Goal: Navigation & Orientation: Find specific page/section

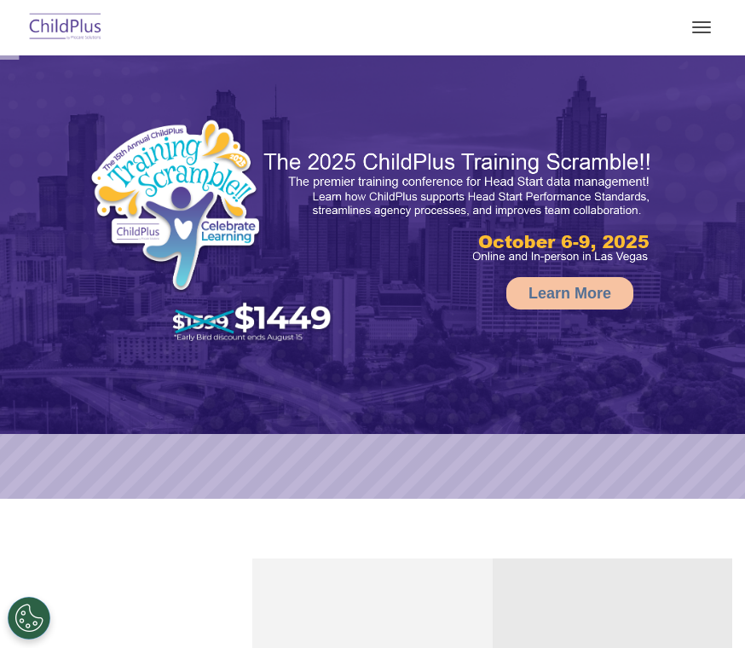
select select "MEDIUM"
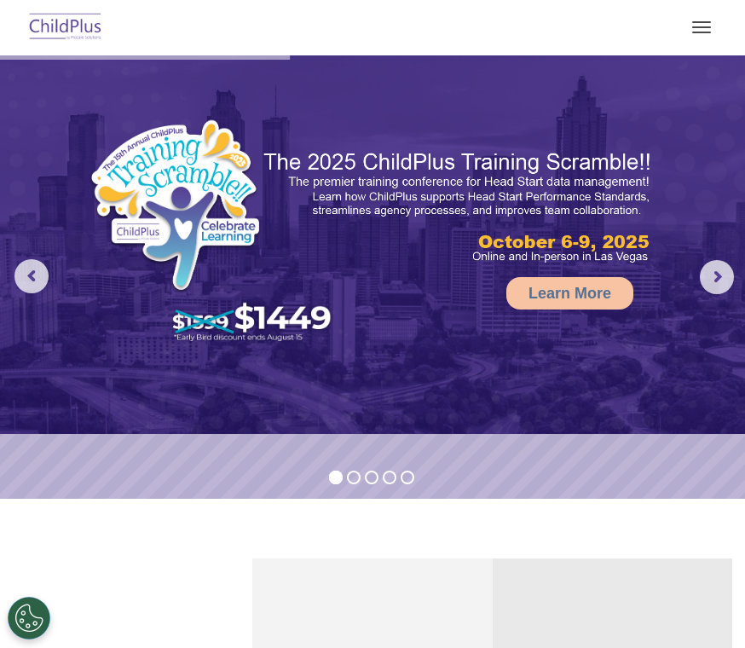
click at [695, 33] on button "button" at bounding box center [701, 27] width 36 height 27
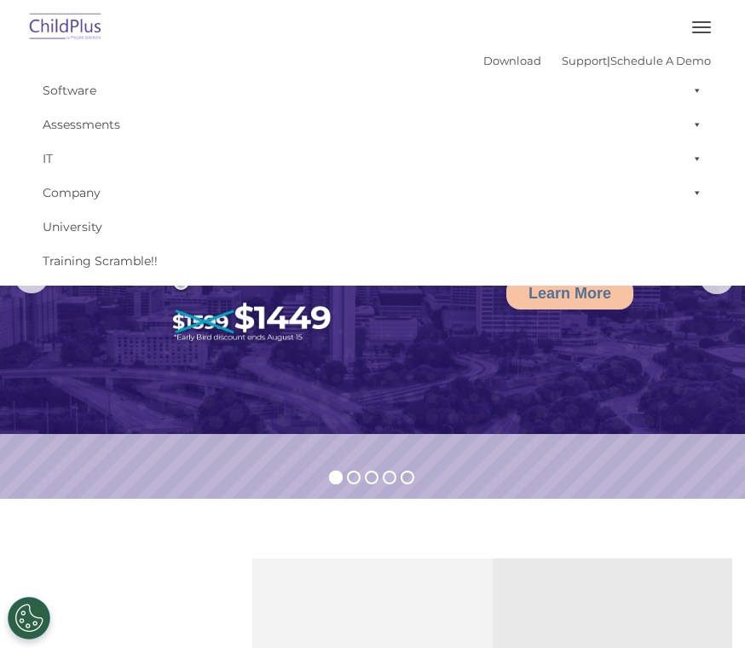
click at [340, 406] on img at bounding box center [372, 244] width 745 height 378
click at [593, 430] on img at bounding box center [372, 244] width 745 height 378
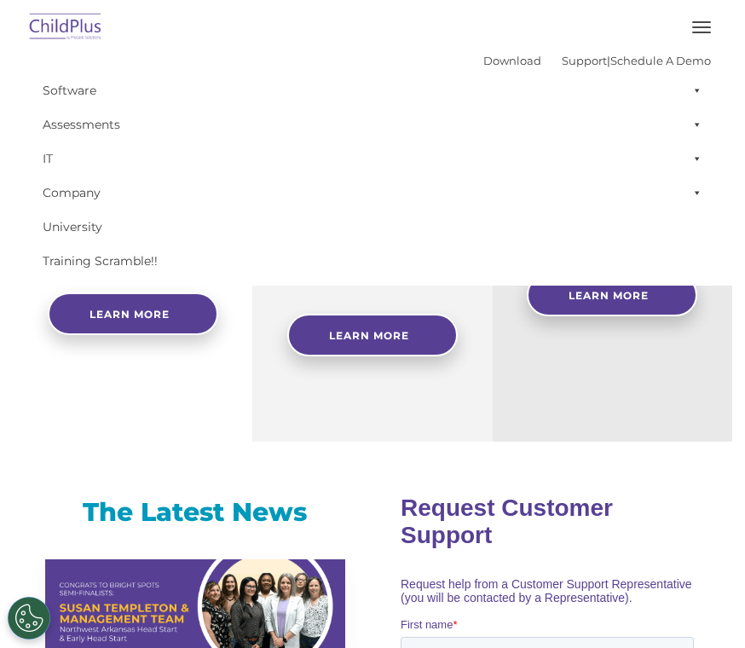
scroll to position [619, 0]
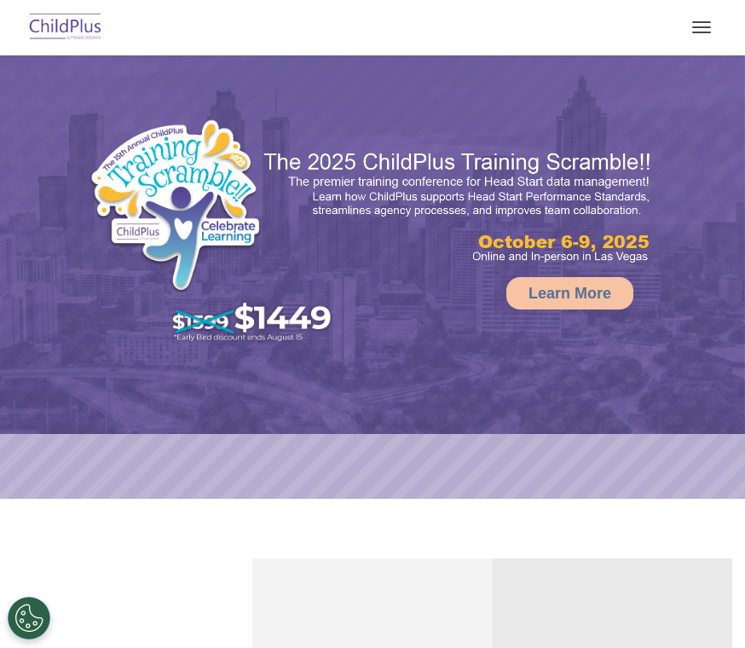
select select "MEDIUM"
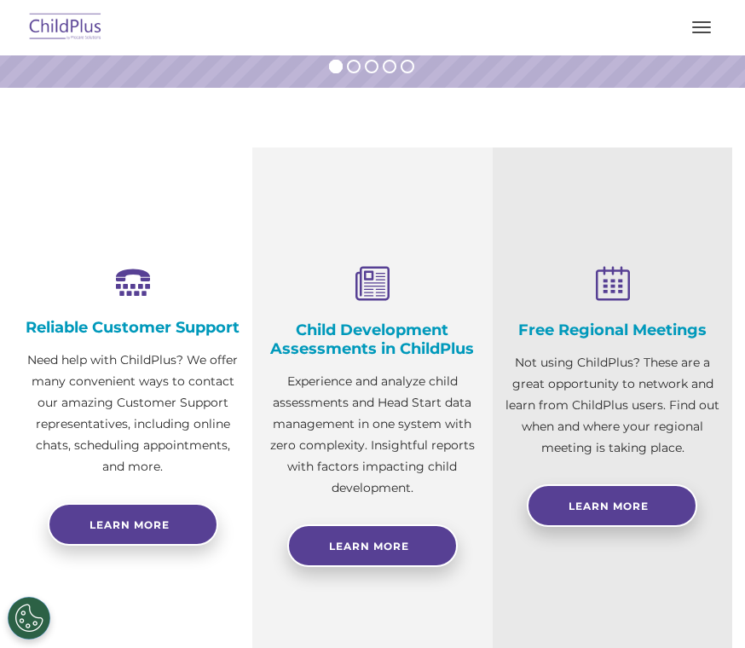
scroll to position [391, 0]
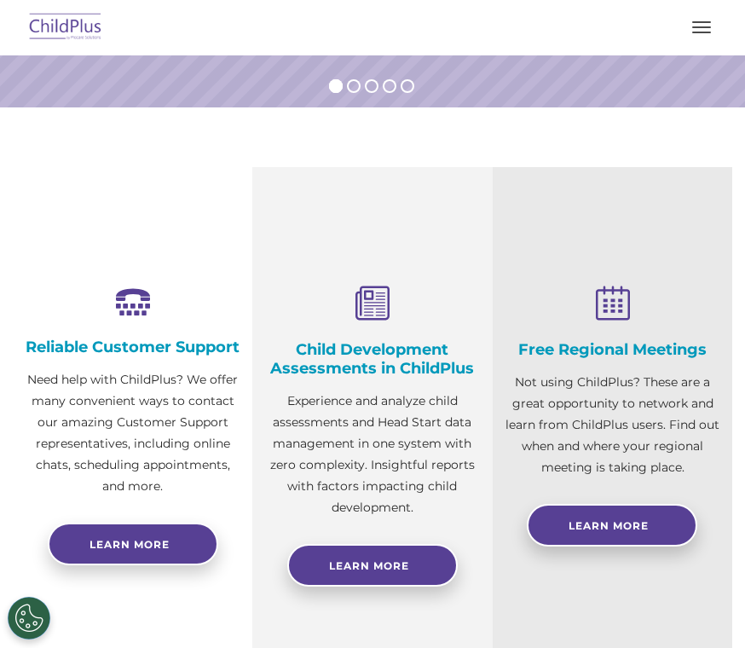
click at [742, 395] on div "Reliable Customer Support Need help with ChildPlus? We offer many convenient wa…" at bounding box center [372, 419] width 745 height 504
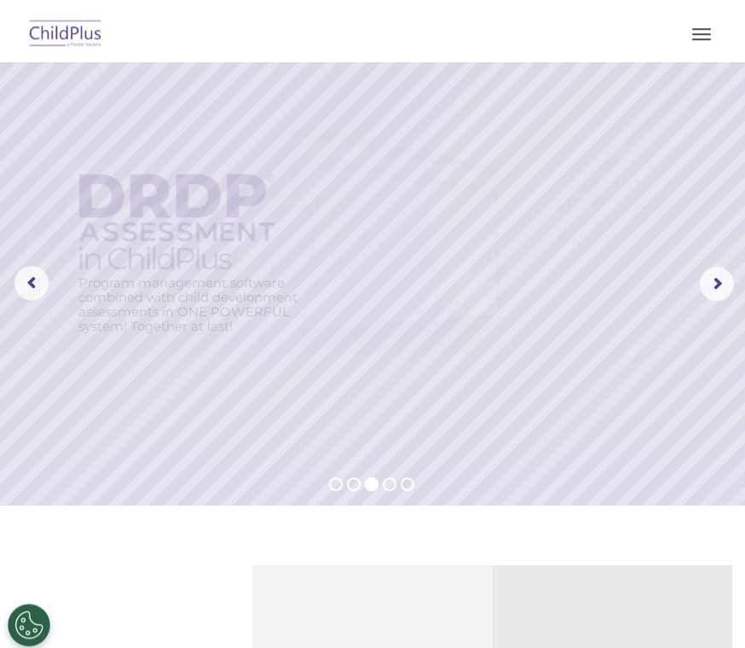
scroll to position [0, 0]
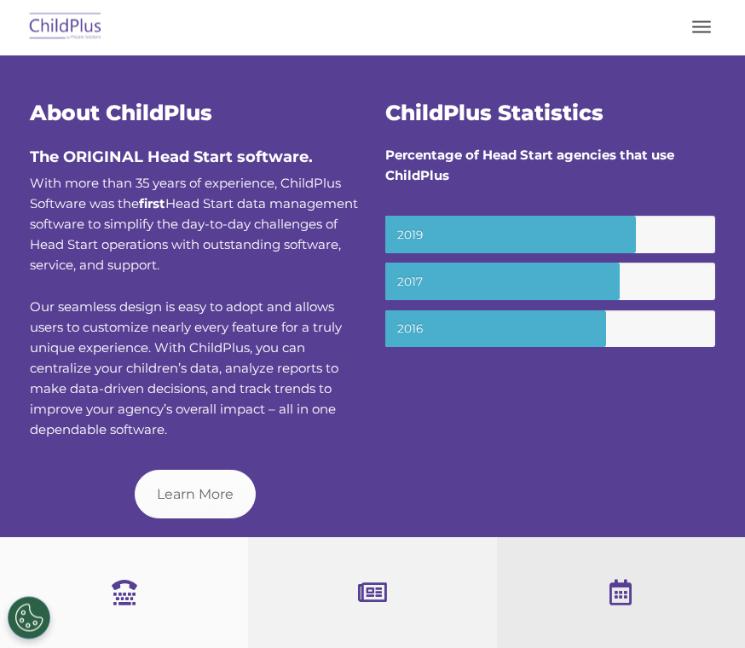
scroll to position [376, 0]
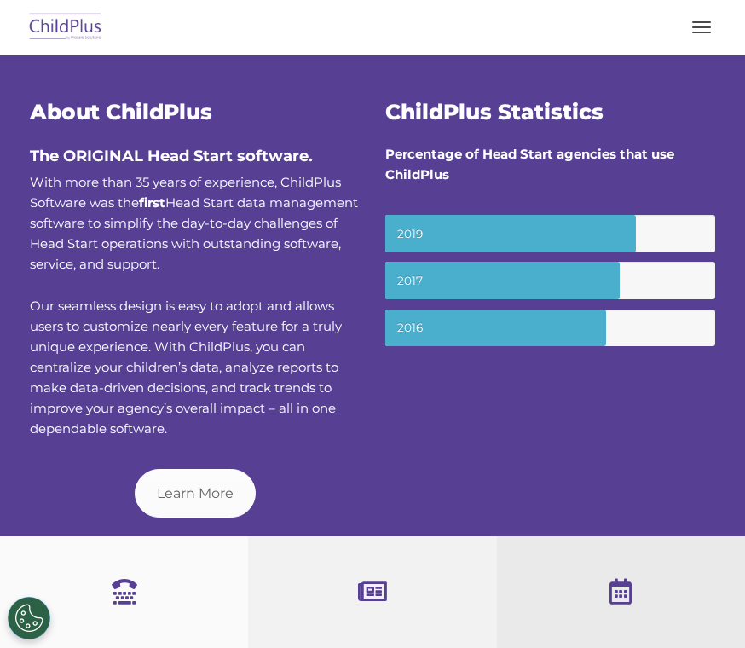
click at [694, 26] on button "button" at bounding box center [701, 27] width 36 height 27
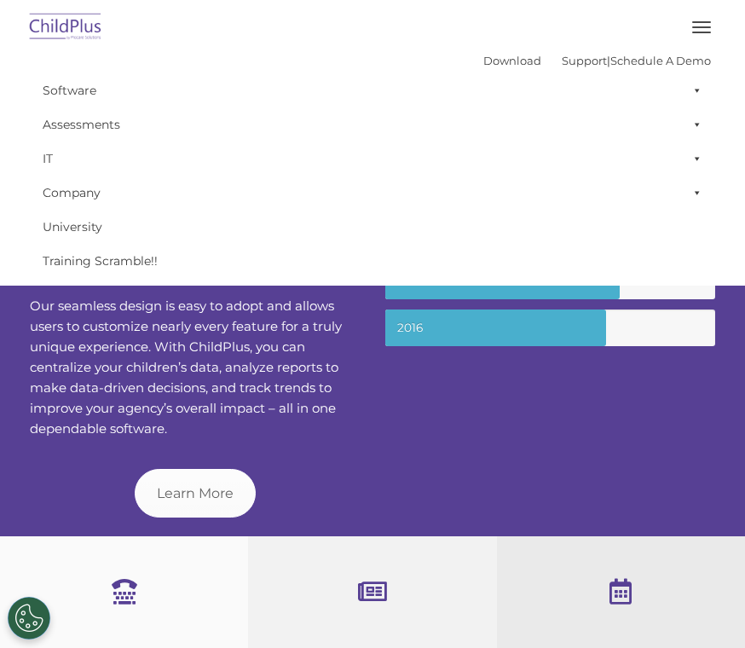
click at [487, 449] on div "About ChildPlus The ORIGINAL Head Start software. With more than 35 years of ex…" at bounding box center [372, 286] width 745 height 498
click at [531, 426] on div "About ChildPlus The ORIGINAL Head Start software. With more than 35 years of ex…" at bounding box center [372, 286] width 745 height 498
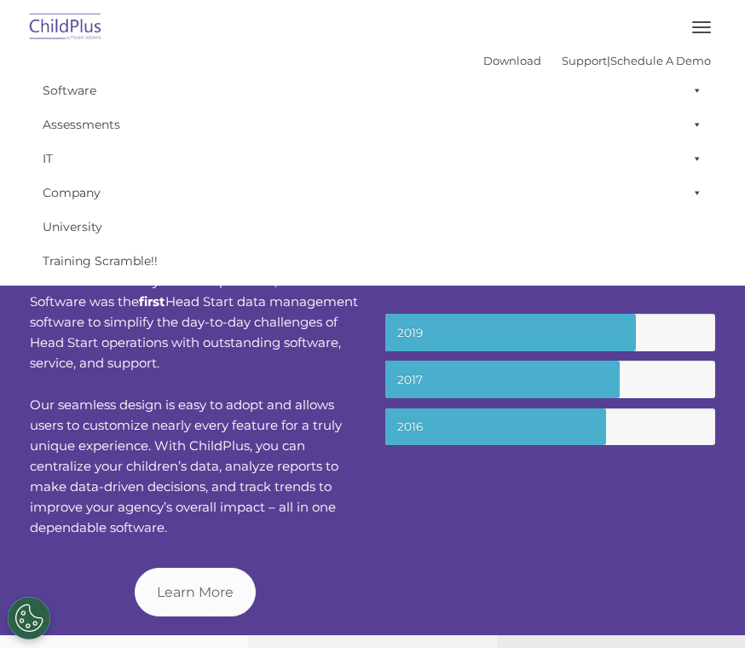
scroll to position [276, 0]
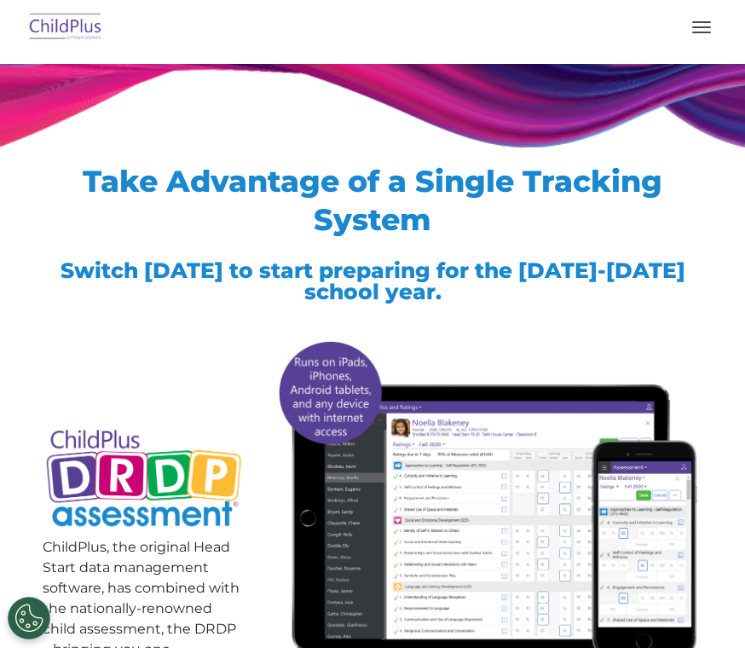
click at [693, 26] on span "button" at bounding box center [701, 27] width 19 height 2
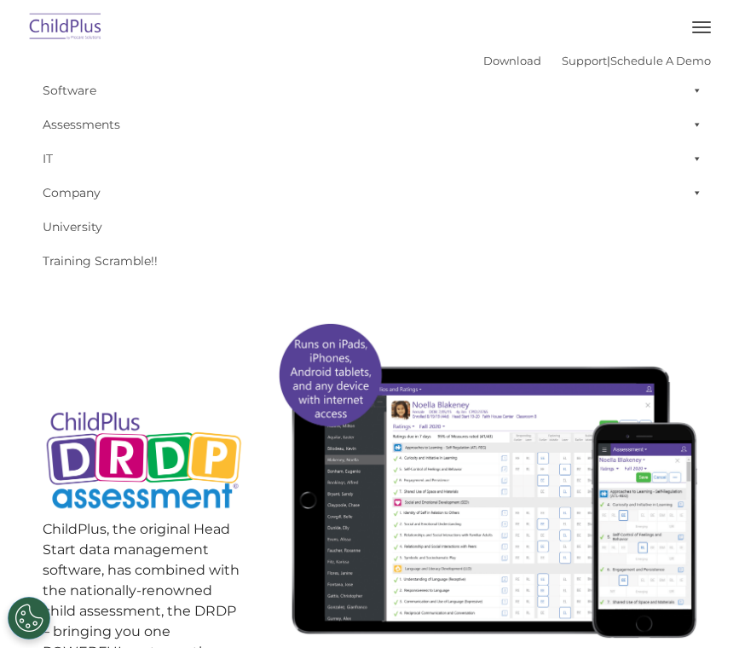
scroll to position [16, 0]
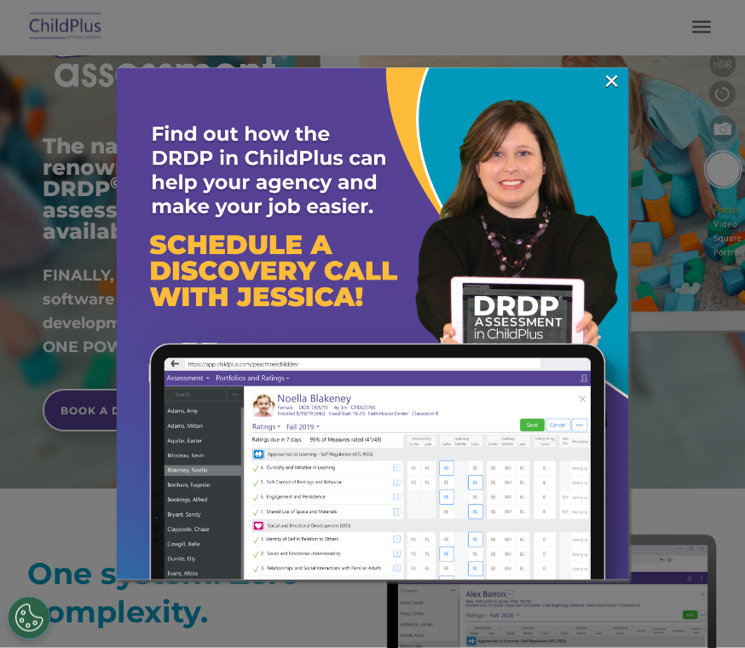
click at [592, 89] on img at bounding box center [372, 323] width 511 height 511
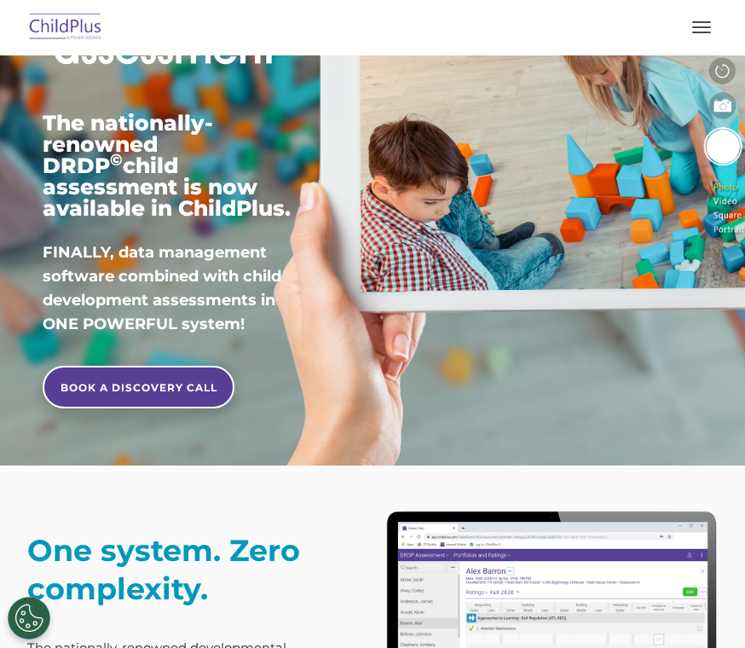
scroll to position [242, 0]
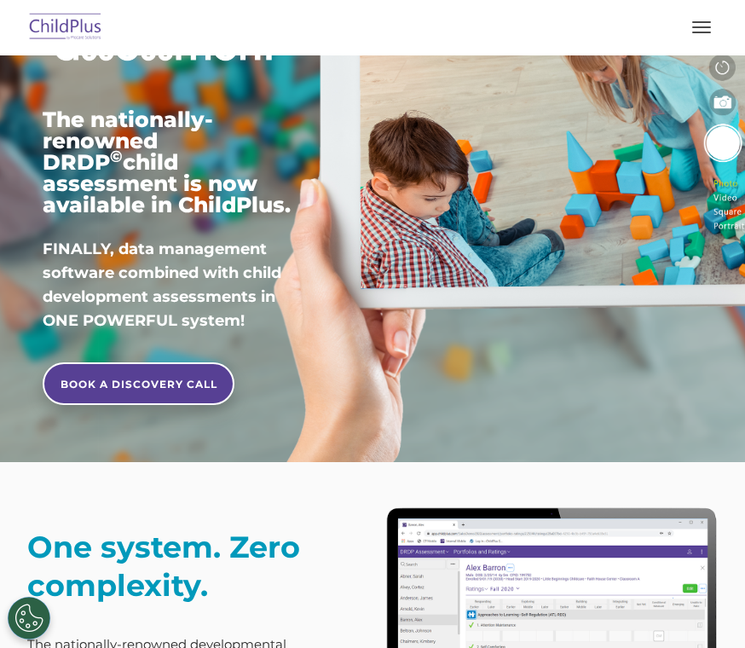
click at [699, 37] on button "button" at bounding box center [701, 27] width 36 height 27
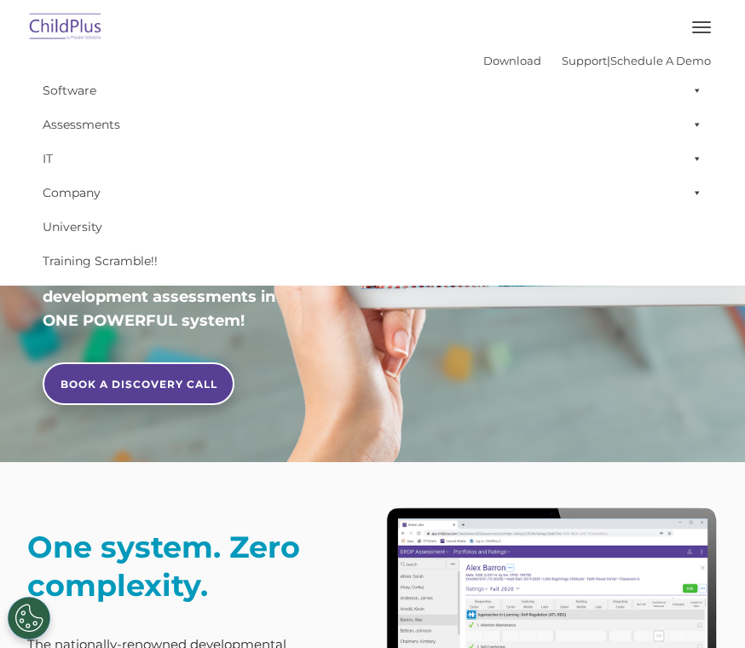
click at [542, 365] on div "The nationally-renowned DRDP © child assessment is now available in ChildPlus. …" at bounding box center [372, 138] width 685 height 591
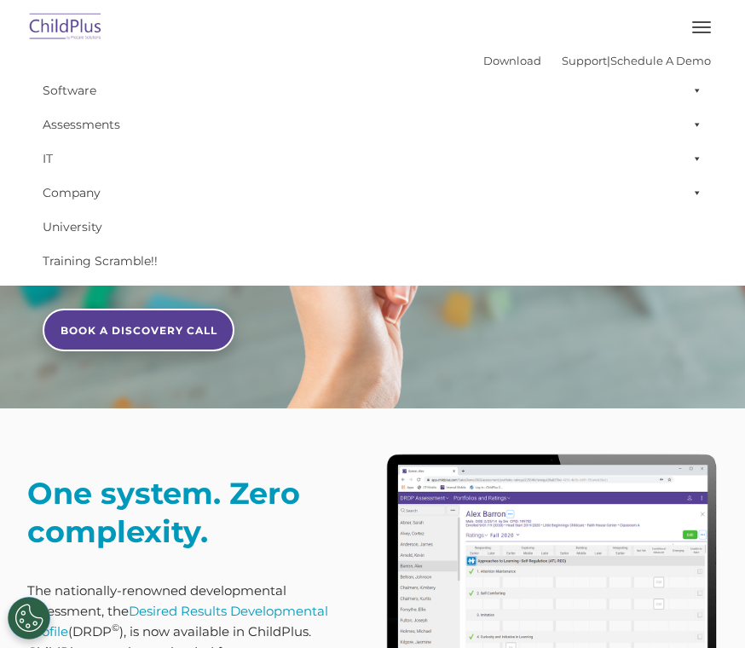
scroll to position [294, 0]
